Goal: Use online tool/utility: Utilize a website feature to perform a specific function

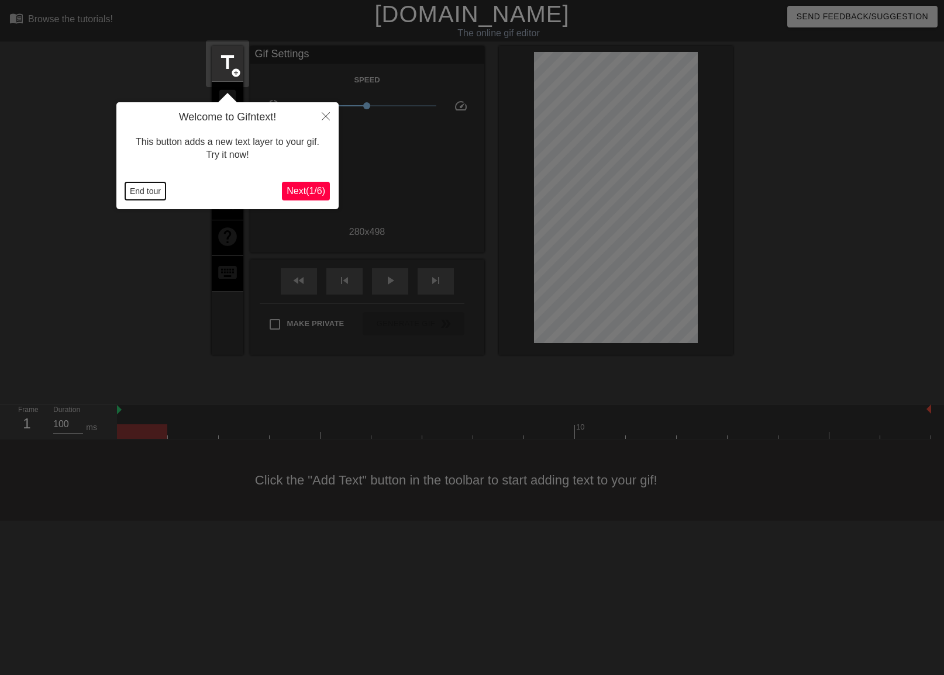
click at [154, 198] on button "End tour" at bounding box center [145, 191] width 40 height 18
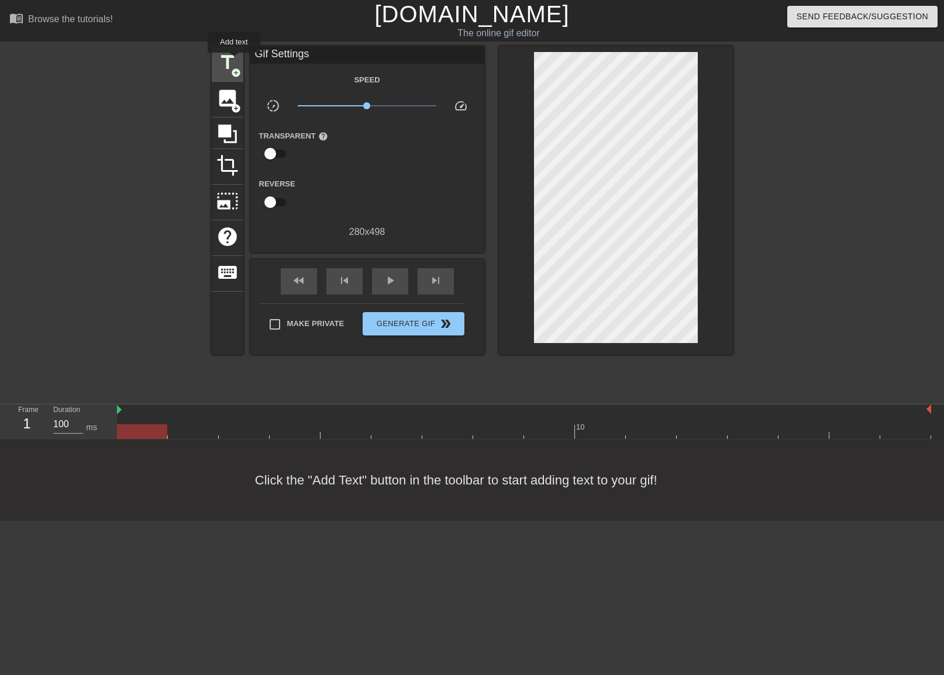
click at [234, 61] on span "title" at bounding box center [227, 62] width 22 height 22
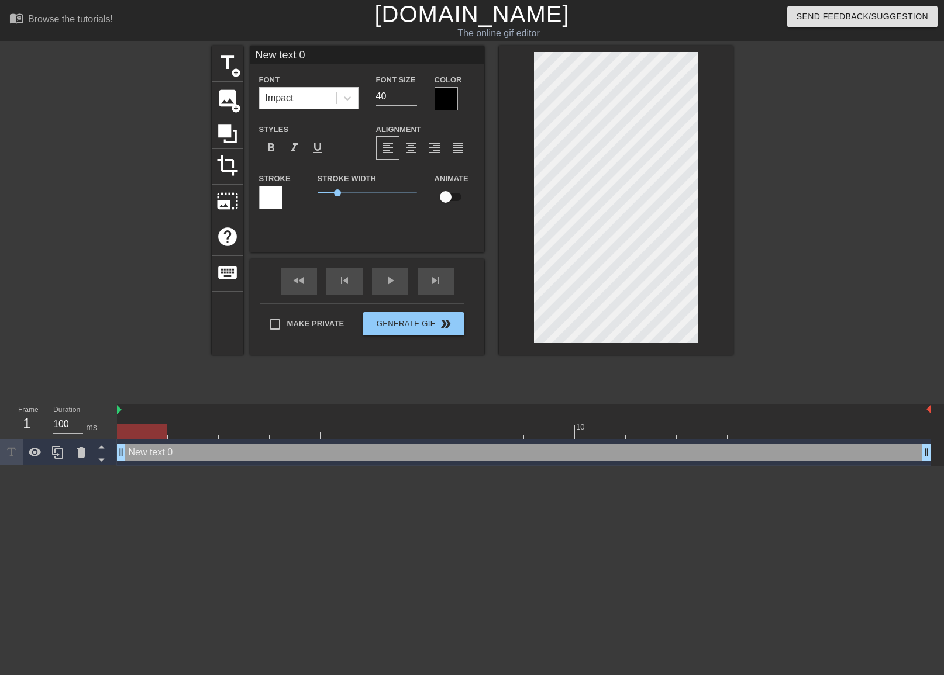
scroll to position [2, 3]
type input "I"
type textarea "I"
type input "I"
type textarea "I"
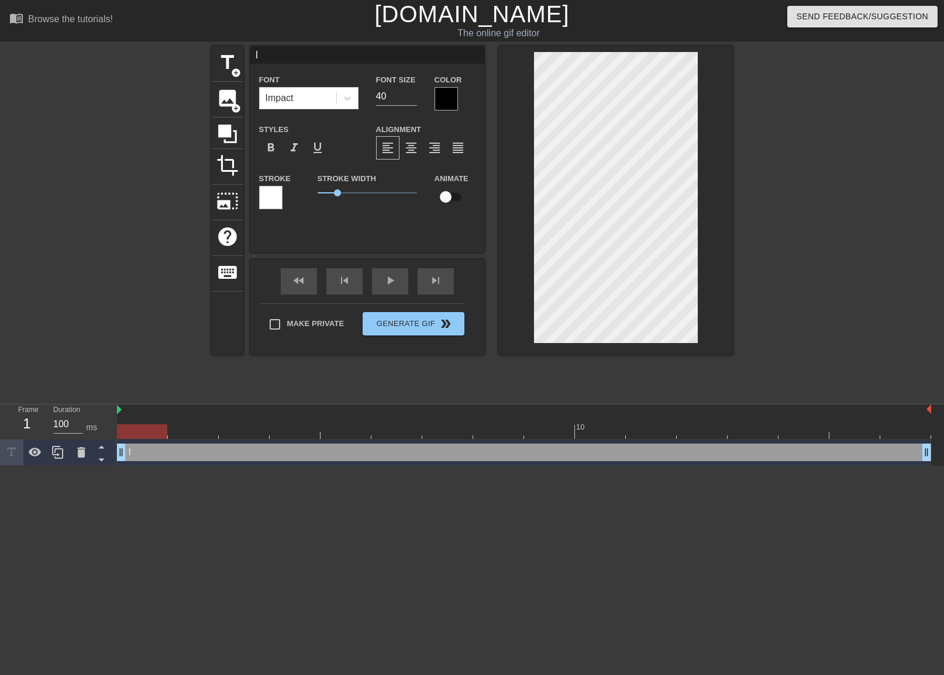
type input "I K"
type textarea "I K"
type input "I KN"
type textarea "I KN"
type input "I KNE"
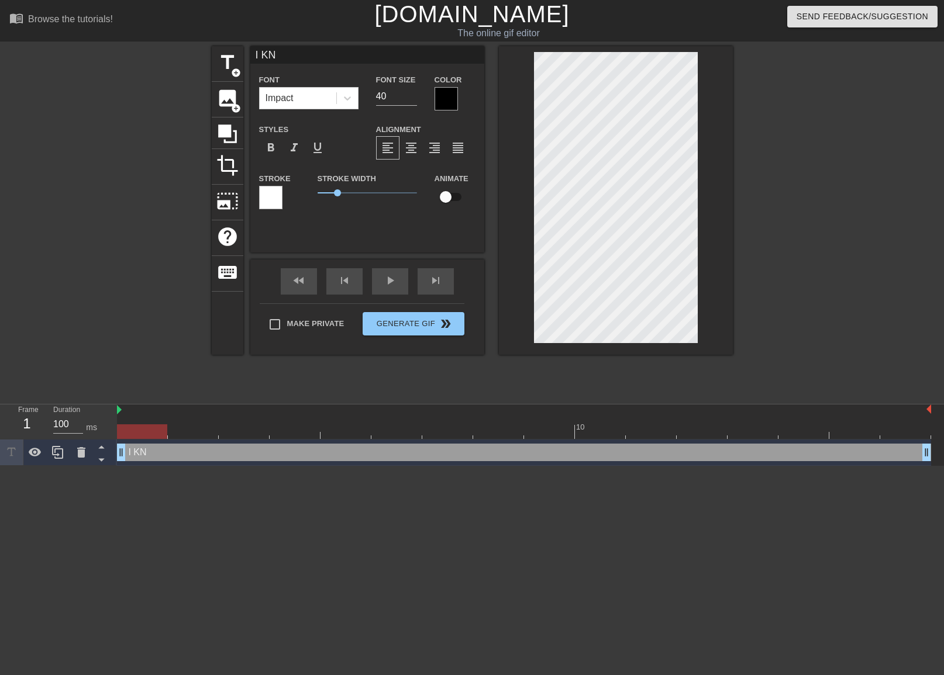
type textarea "I KNE"
type input "I KNEW"
type textarea "I KNEW"
type input "I KNEW"
type textarea "I KNEW"
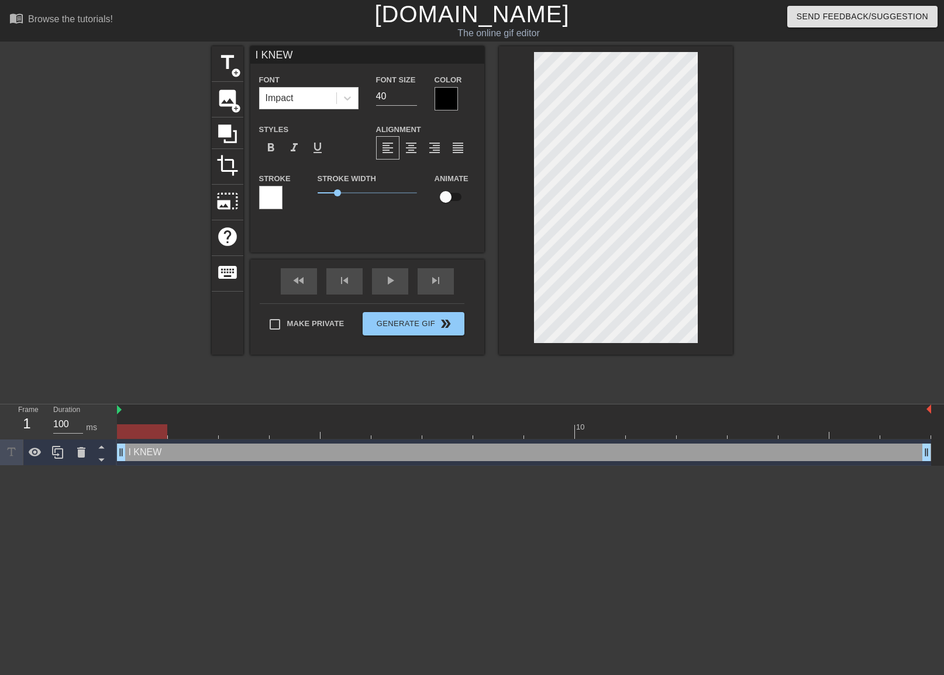
type input "I KNEW I"
type textarea "I KNEW I"
type input "I KNEW IT"
type textarea "I KNEW IT"
type input "I KNEW IT!"
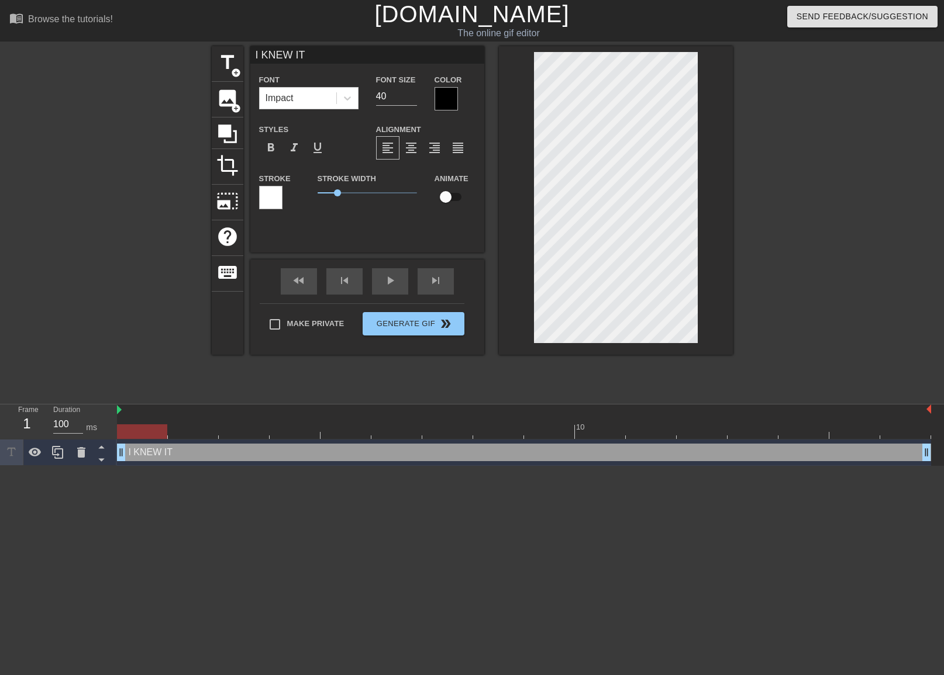
type textarea "I KNEW IT!"
click at [413, 92] on input "41" at bounding box center [396, 96] width 41 height 19
click at [413, 92] on input "42" at bounding box center [396, 96] width 41 height 19
click at [413, 92] on input "43" at bounding box center [396, 96] width 41 height 19
click at [413, 92] on input "44" at bounding box center [396, 96] width 41 height 19
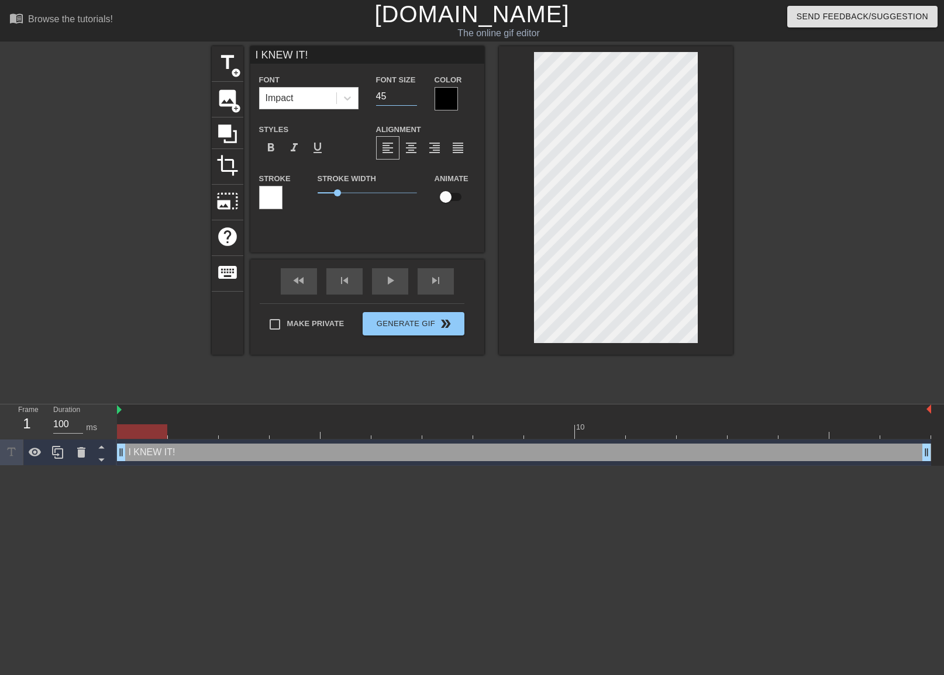
click at [413, 92] on input "45" at bounding box center [396, 96] width 41 height 19
click at [413, 92] on input "46" at bounding box center [396, 96] width 41 height 19
click at [412, 92] on input "47" at bounding box center [396, 96] width 41 height 19
click at [411, 92] on input "48" at bounding box center [396, 96] width 41 height 19
click at [411, 92] on input "49" at bounding box center [396, 96] width 41 height 19
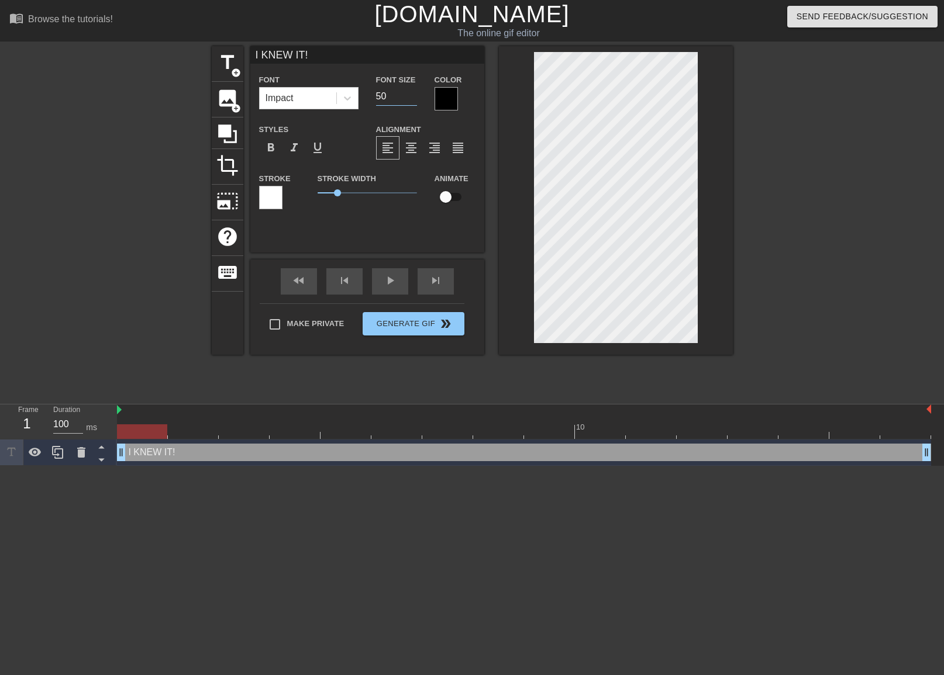
click at [411, 92] on input "50" at bounding box center [396, 96] width 41 height 19
click at [411, 92] on input "51" at bounding box center [396, 96] width 41 height 19
click at [411, 92] on input "52" at bounding box center [396, 96] width 41 height 19
click at [411, 92] on input "53" at bounding box center [396, 96] width 41 height 19
click at [411, 92] on input "54" at bounding box center [396, 96] width 41 height 19
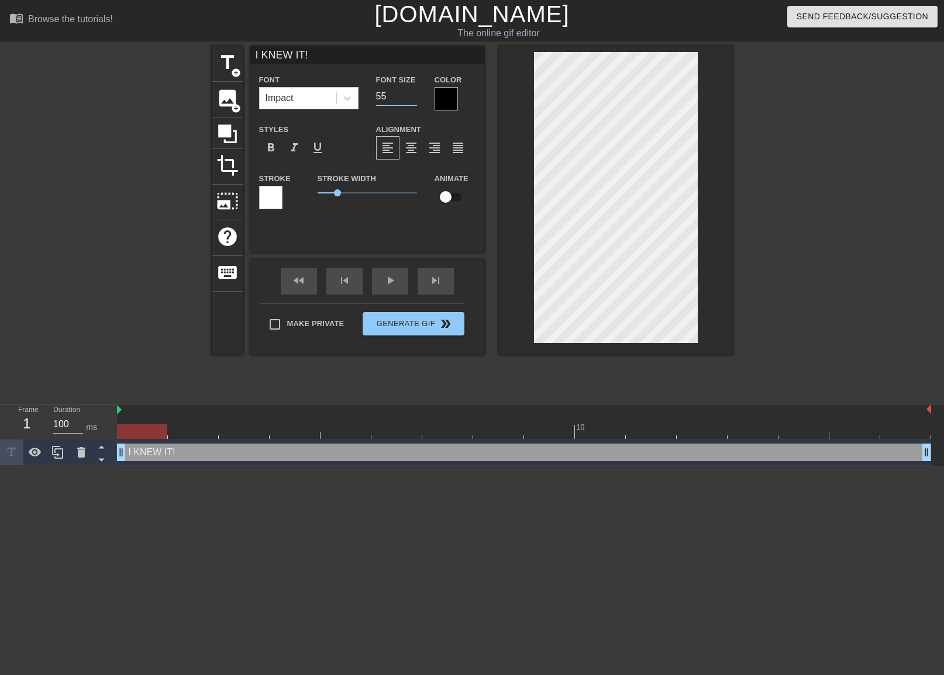
click at [411, 92] on input "55" at bounding box center [396, 96] width 41 height 19
click at [411, 92] on input "56" at bounding box center [396, 96] width 41 height 19
click at [411, 92] on input "57" at bounding box center [396, 96] width 41 height 19
type input "58"
click at [411, 92] on input "58" at bounding box center [396, 96] width 41 height 19
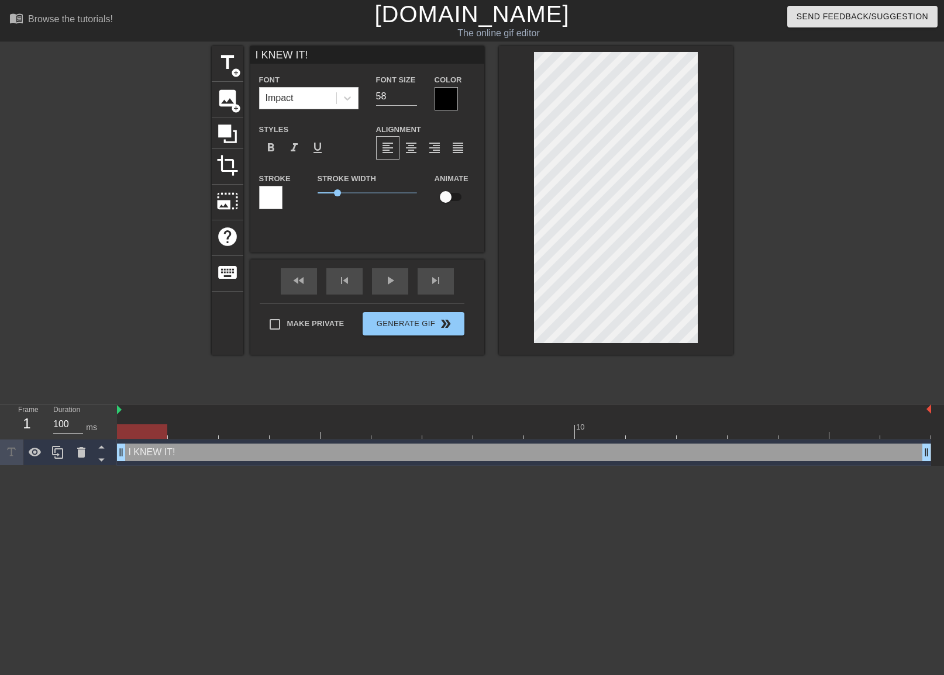
scroll to position [1, 4]
type input "I KNEW IT"
type textarea "I KNEW IT"
click at [449, 105] on div at bounding box center [445, 98] width 23 height 23
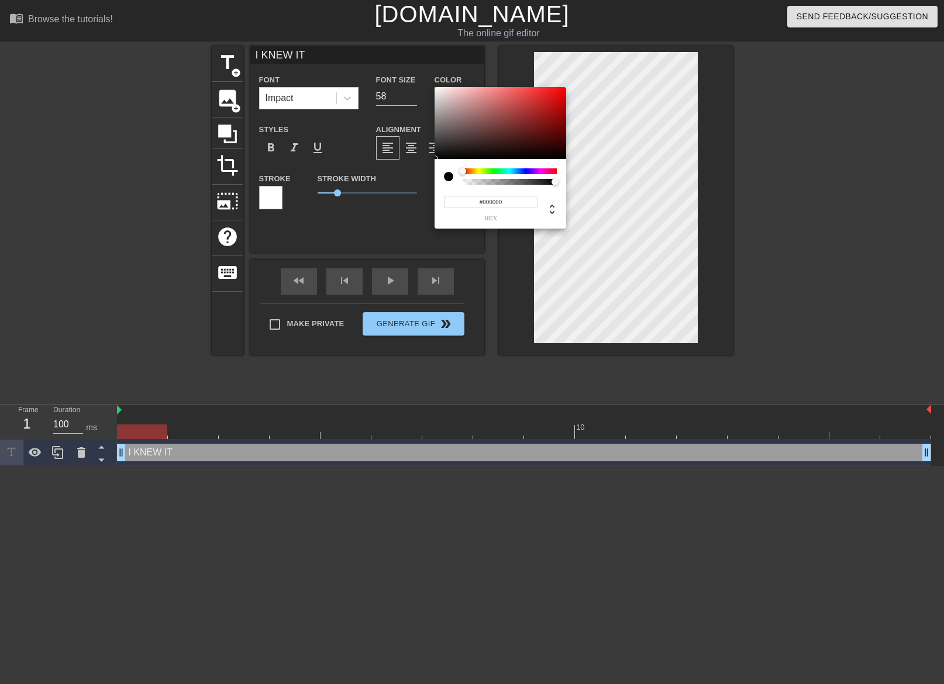
type input "#F2ECEC"
click at [437, 91] on div at bounding box center [500, 123] width 132 height 73
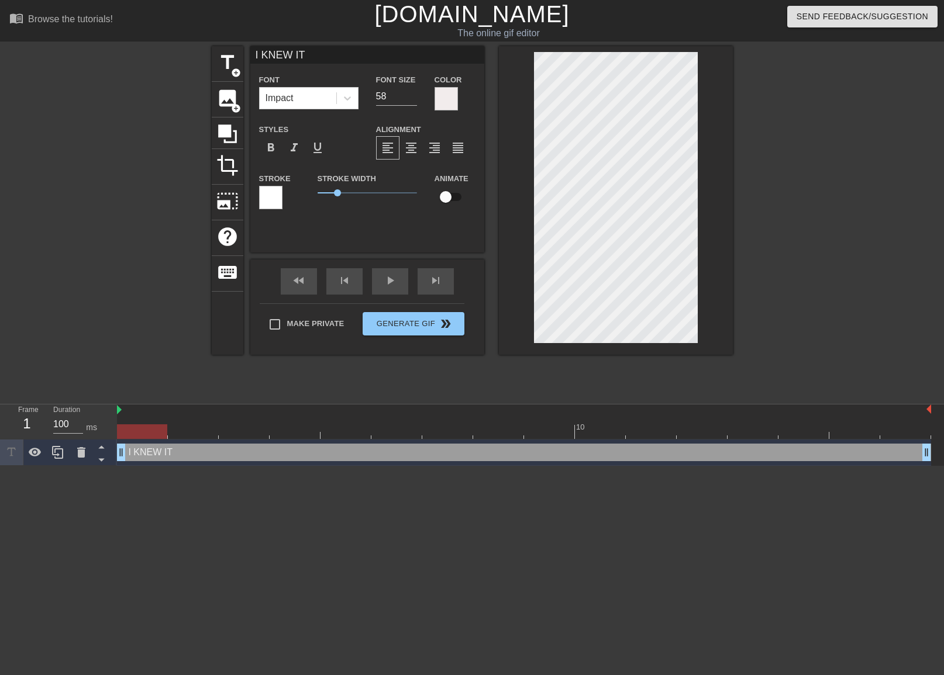
scroll to position [1, 2]
type input "IKNEW IT"
type textarea "IKNEW IT"
type input "INEW IT"
type textarea "INEW IT"
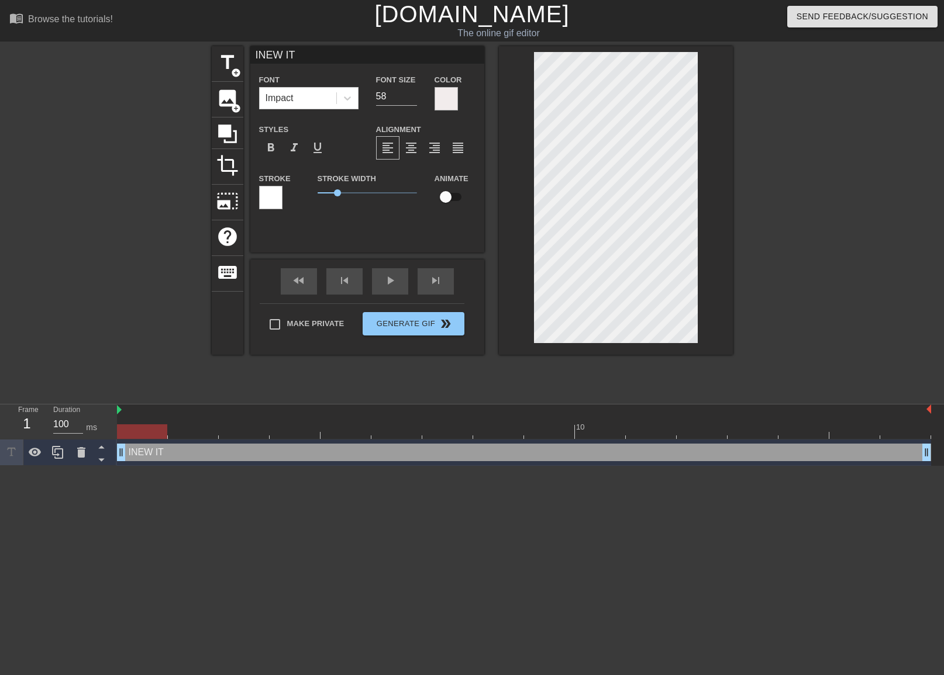
type input "NEW IT"
type textarea "NEW IT"
type input "kNEW IT"
type textarea "kNEW IT"
type input "NEW IT"
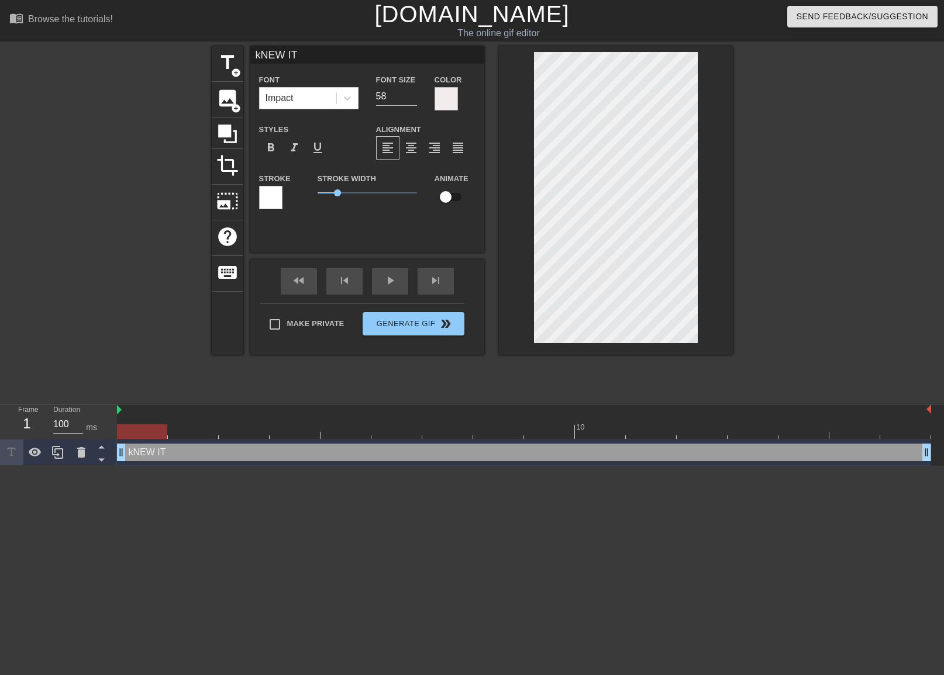
type textarea "NEW IT"
type input "KNEW IT"
type textarea "KNEW IT"
click at [277, 195] on div at bounding box center [270, 197] width 23 height 23
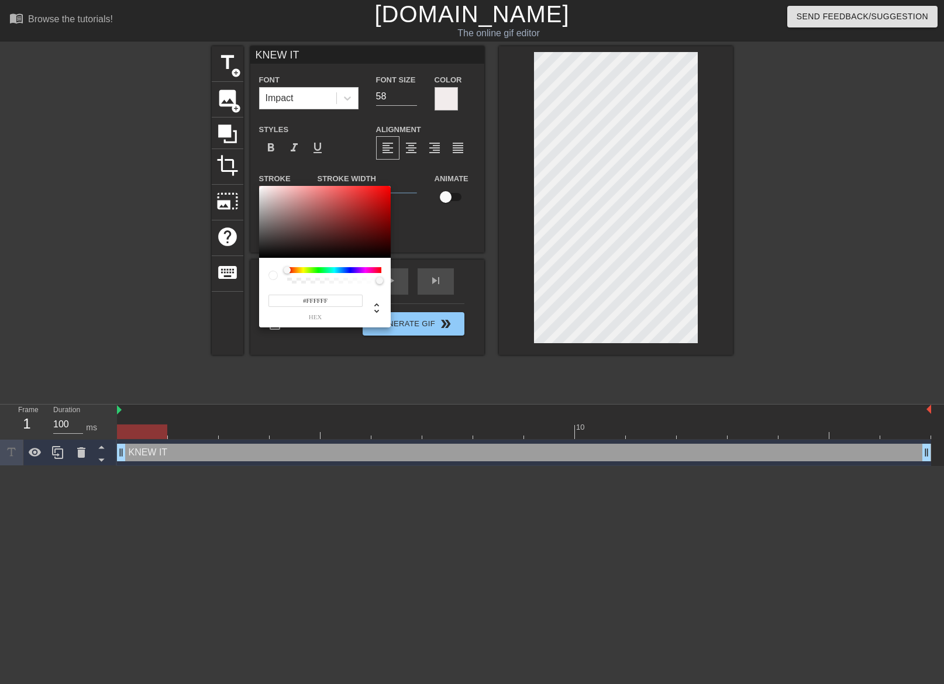
type input "#0B0B0B"
click at [263, 255] on div at bounding box center [325, 222] width 132 height 73
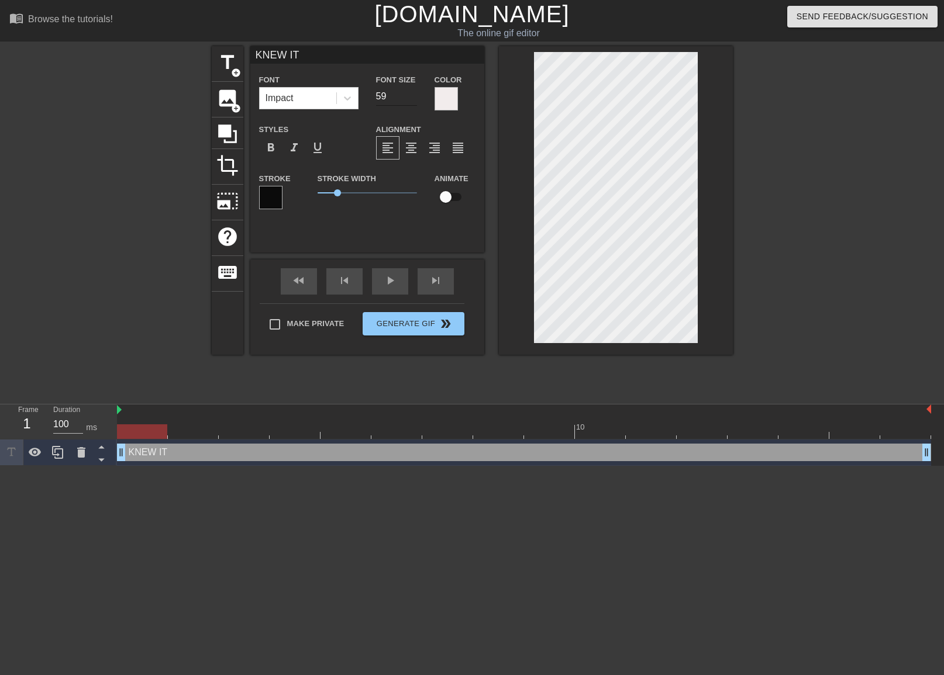
click at [410, 94] on input "59" at bounding box center [396, 96] width 41 height 19
click at [411, 94] on input "60" at bounding box center [396, 96] width 41 height 19
click at [411, 94] on input "69" at bounding box center [396, 96] width 41 height 19
click at [411, 94] on input "76" at bounding box center [396, 96] width 41 height 19
click at [411, 94] on input "79" at bounding box center [396, 96] width 41 height 19
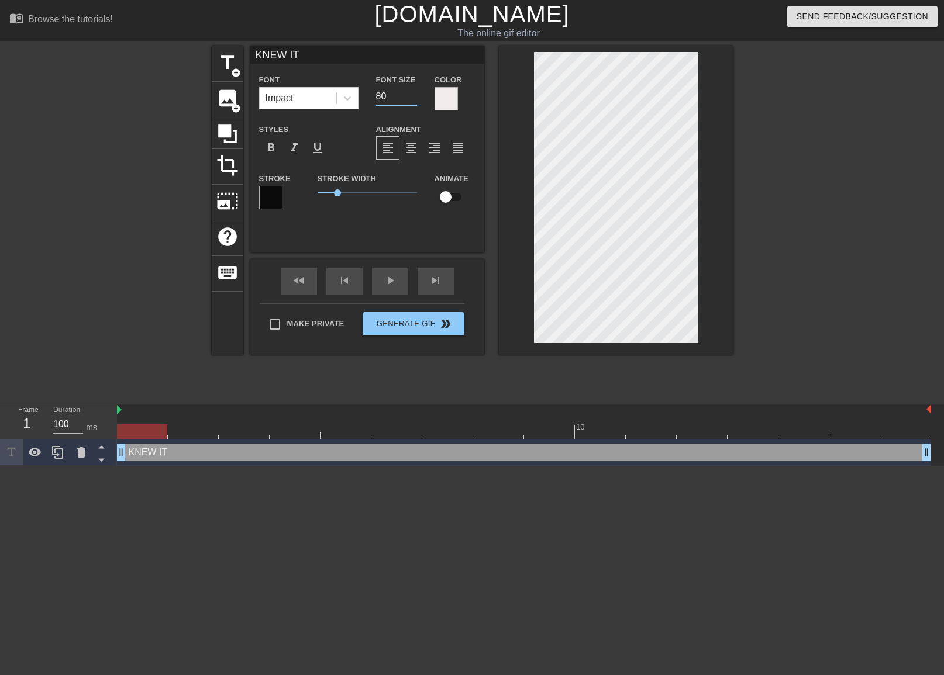
click at [411, 94] on input "80" at bounding box center [396, 96] width 41 height 19
type input "81"
click at [411, 94] on input "81" at bounding box center [396, 96] width 41 height 19
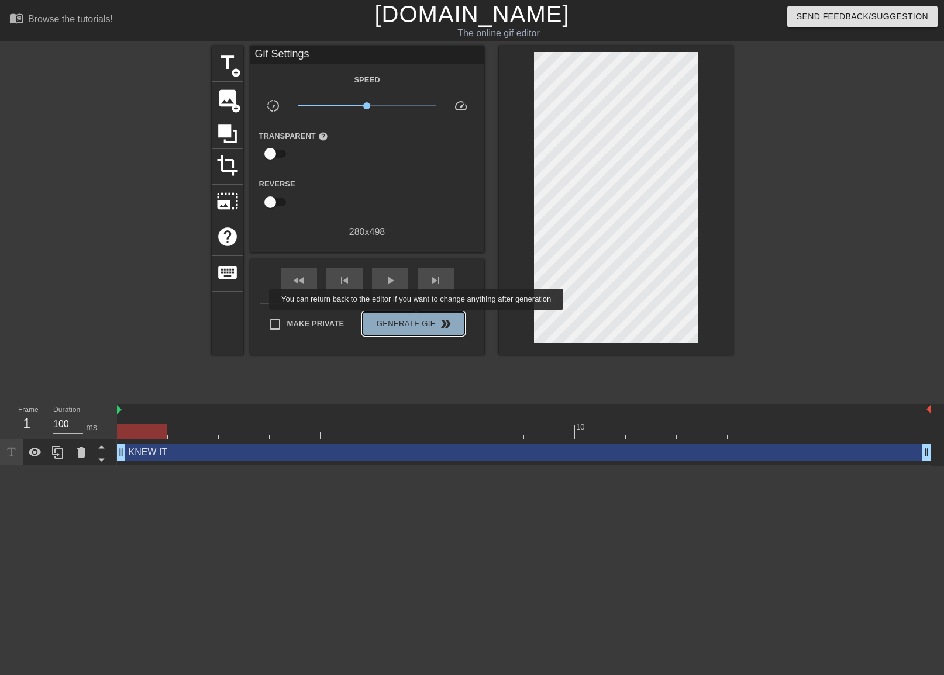
click at [418, 318] on span "Generate Gif double_arrow" at bounding box center [413, 324] width 92 height 14
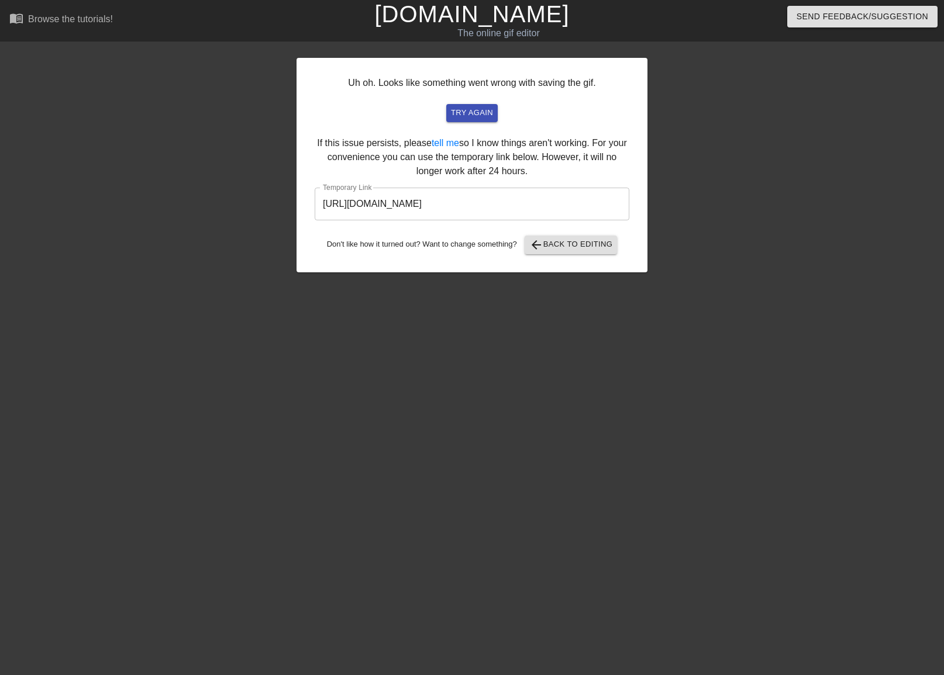
click at [455, 211] on input "[URL][DOMAIN_NAME]" at bounding box center [472, 204] width 315 height 33
